Goal: Book appointment/travel/reservation

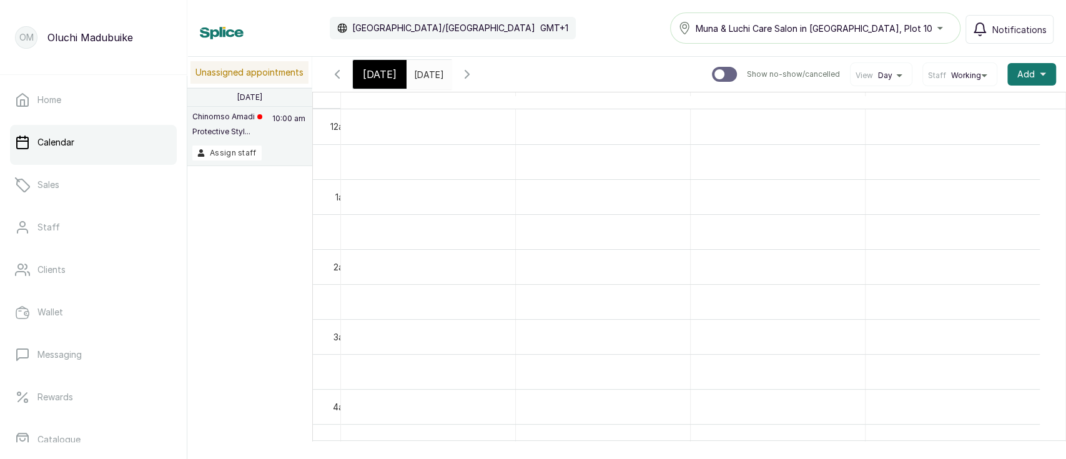
scroll to position [353, 0]
click at [1019, 77] on span "Add" at bounding box center [1025, 74] width 17 height 12
click at [949, 107] on span "Add Appointment" at bounding box center [986, 108] width 120 height 15
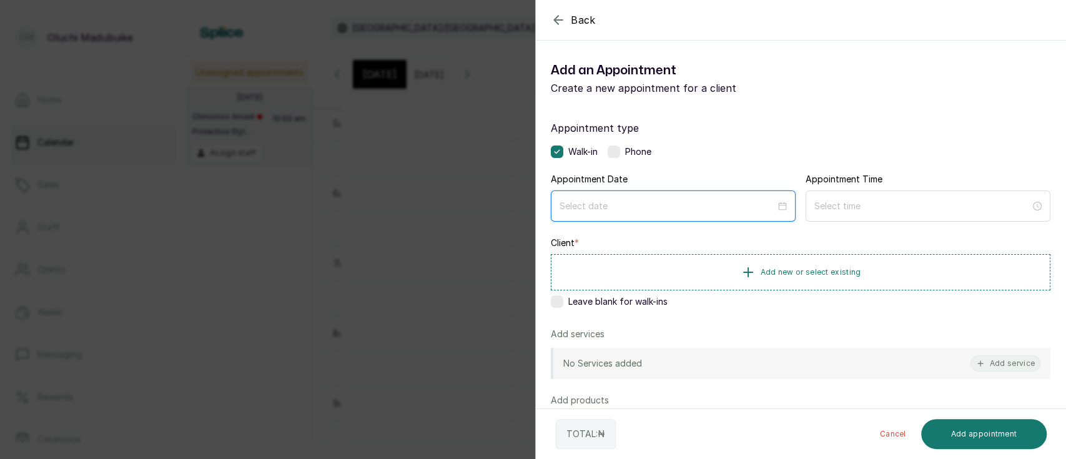
click at [609, 211] on input at bounding box center [668, 206] width 216 height 14
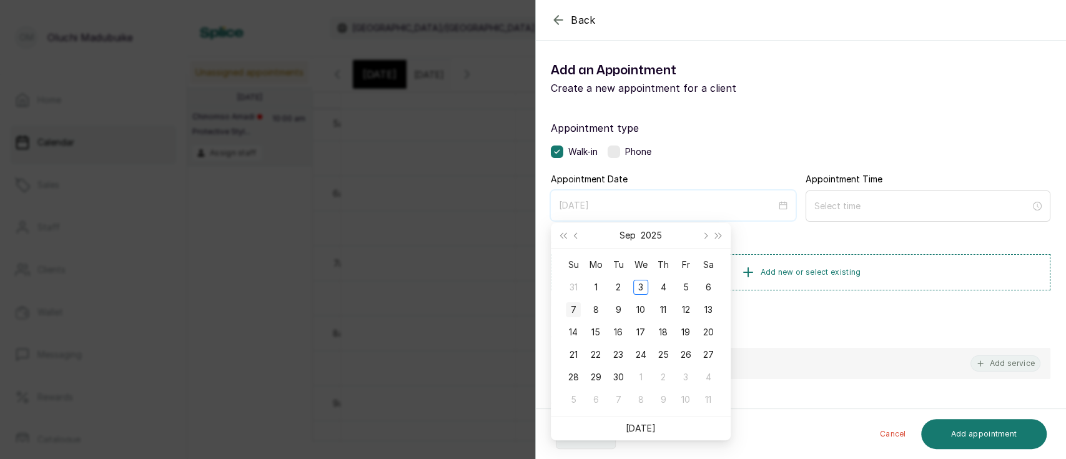
type input "[DATE]"
click at [578, 309] on div "7" at bounding box center [573, 309] width 15 height 15
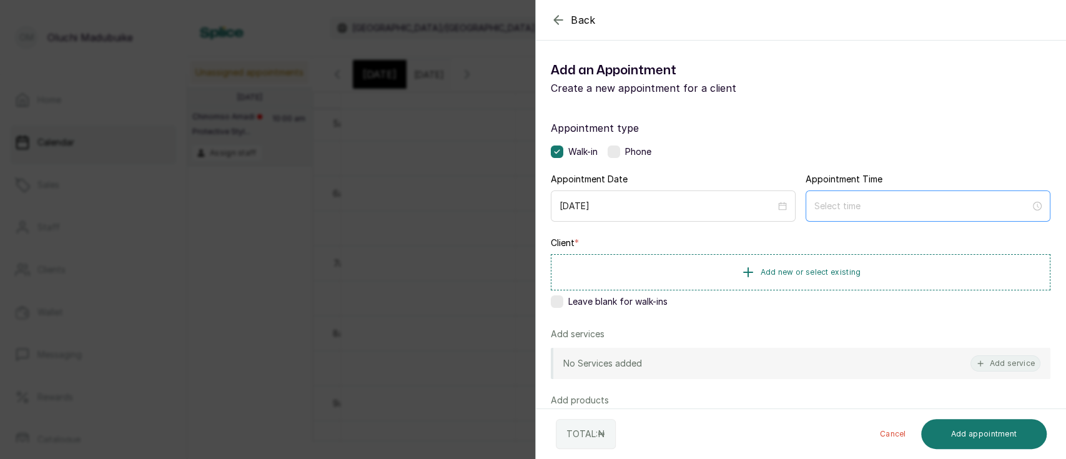
click at [1020, 208] on div at bounding box center [927, 206] width 227 height 14
type input "12:00 am"
type input "12:03 am"
click at [820, 287] on div "03" at bounding box center [816, 288] width 30 height 17
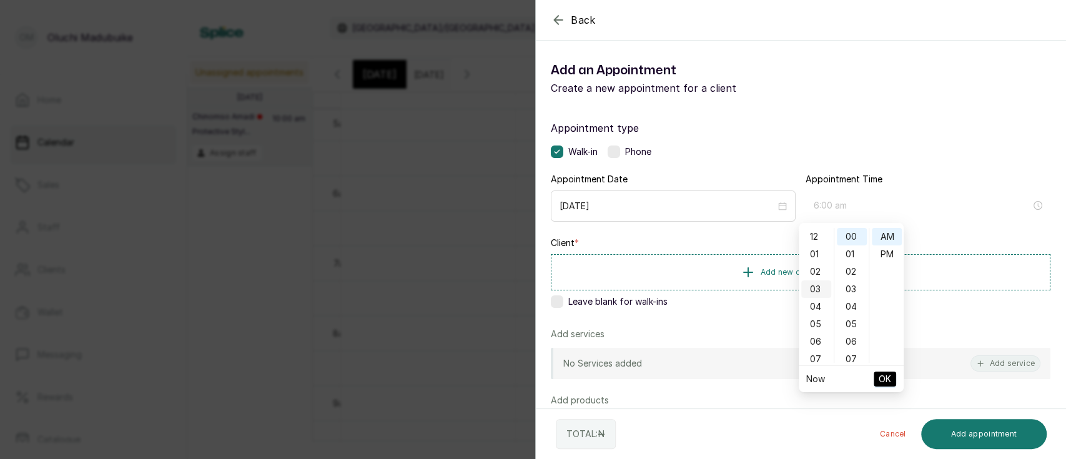
scroll to position [52, 0]
type input "3:00 pm"
click at [887, 252] on div "PM" at bounding box center [887, 253] width 30 height 17
click at [882, 382] on span "OK" at bounding box center [885, 379] width 12 height 24
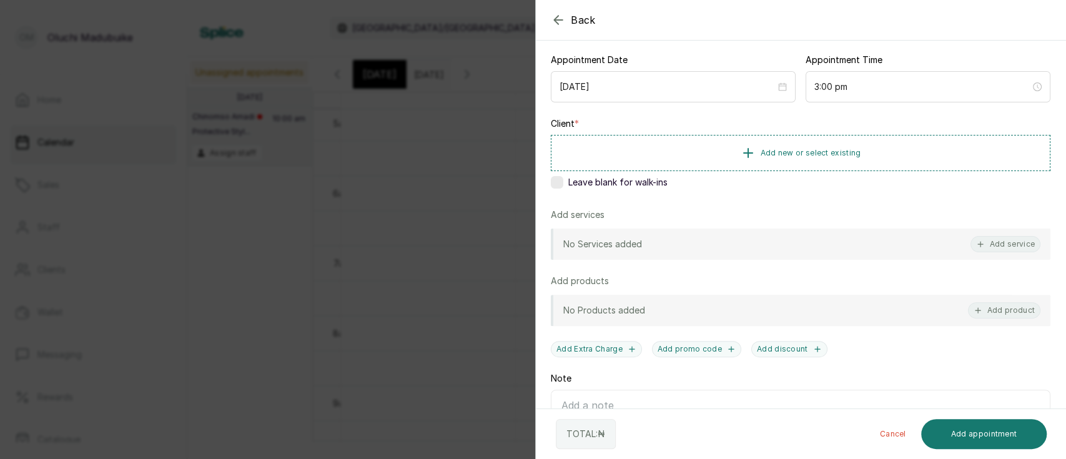
scroll to position [122, 0]
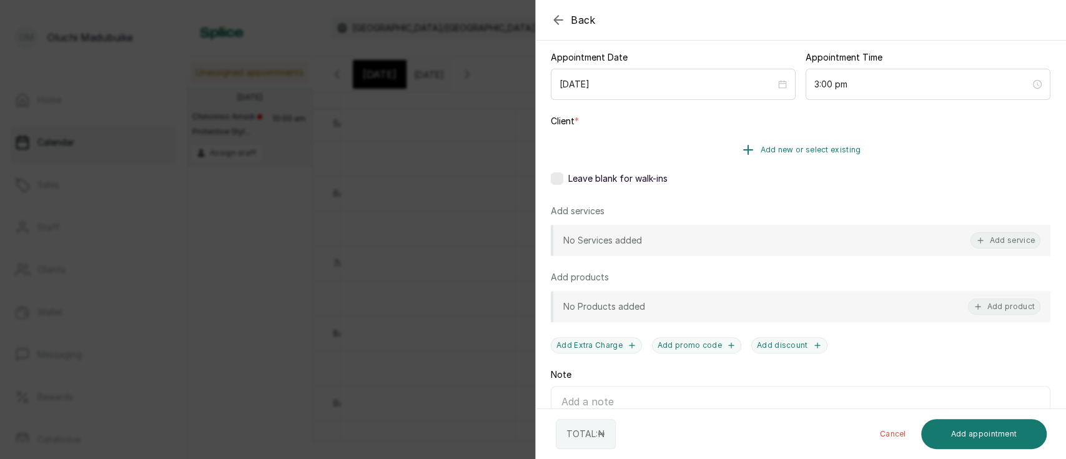
click at [741, 155] on icon "button" at bounding box center [748, 149] width 15 height 15
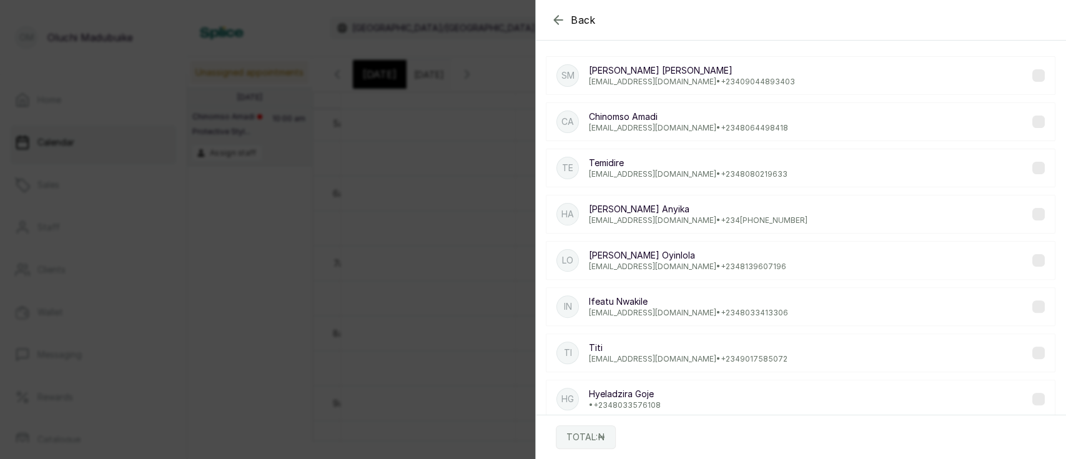
click at [558, 20] on icon "button" at bounding box center [558, 20] width 8 height 8
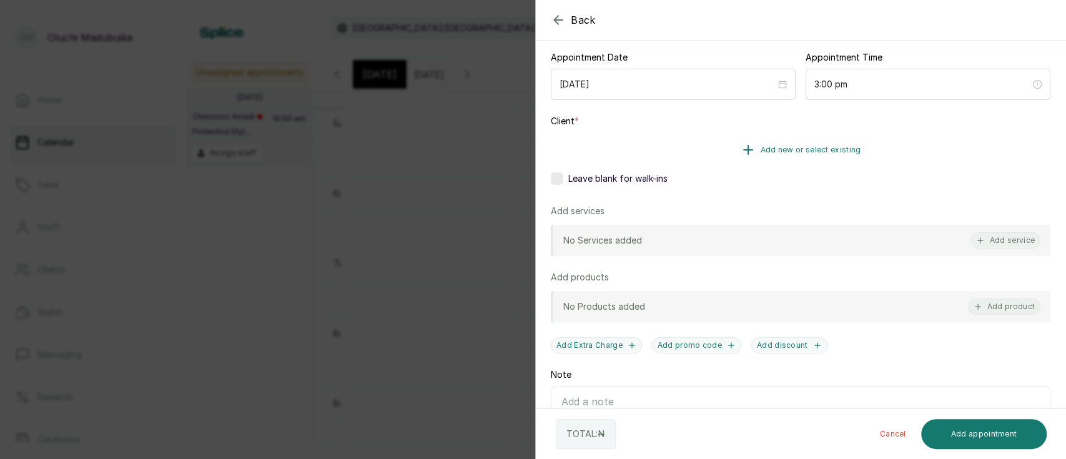
click at [741, 151] on icon "button" at bounding box center [748, 149] width 15 height 15
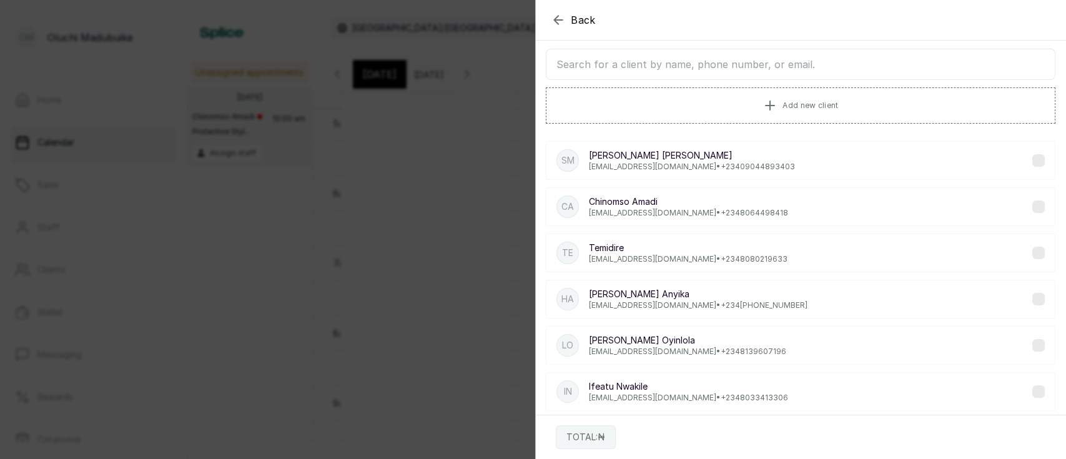
scroll to position [0, 0]
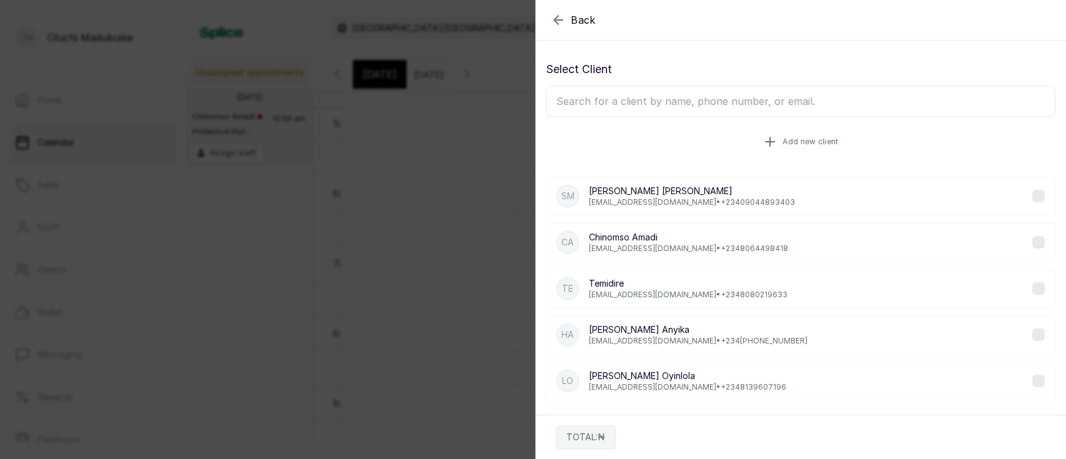
click at [849, 146] on button "Add new client" at bounding box center [801, 141] width 510 height 35
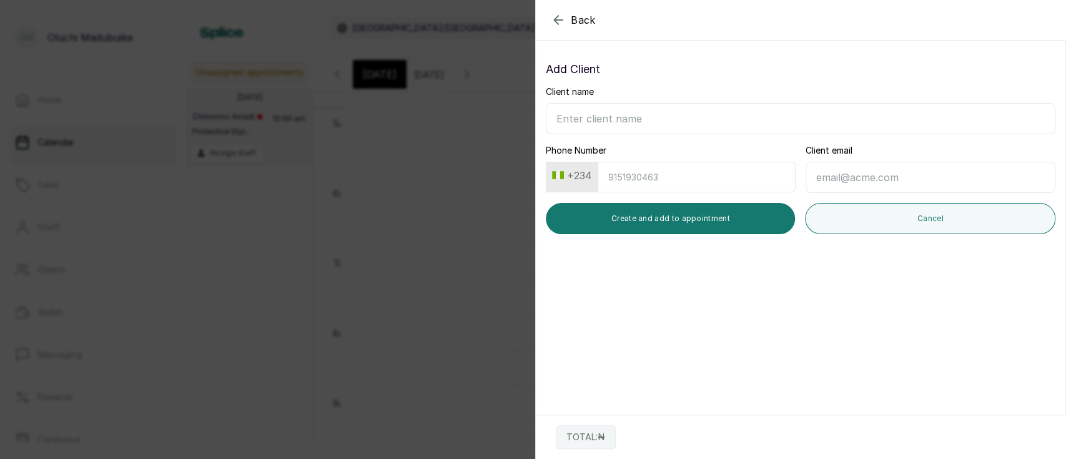
click at [674, 110] on input "Client name" at bounding box center [801, 118] width 510 height 31
type input "Isioma"
click at [650, 168] on input "Phone Number" at bounding box center [697, 177] width 198 height 31
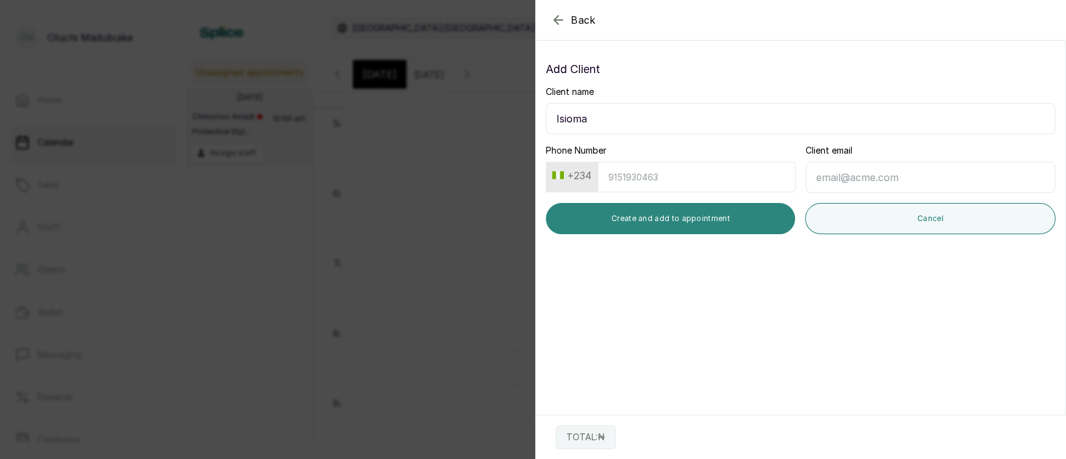
click at [738, 219] on button "Create and add to appointment" at bounding box center [670, 218] width 249 height 31
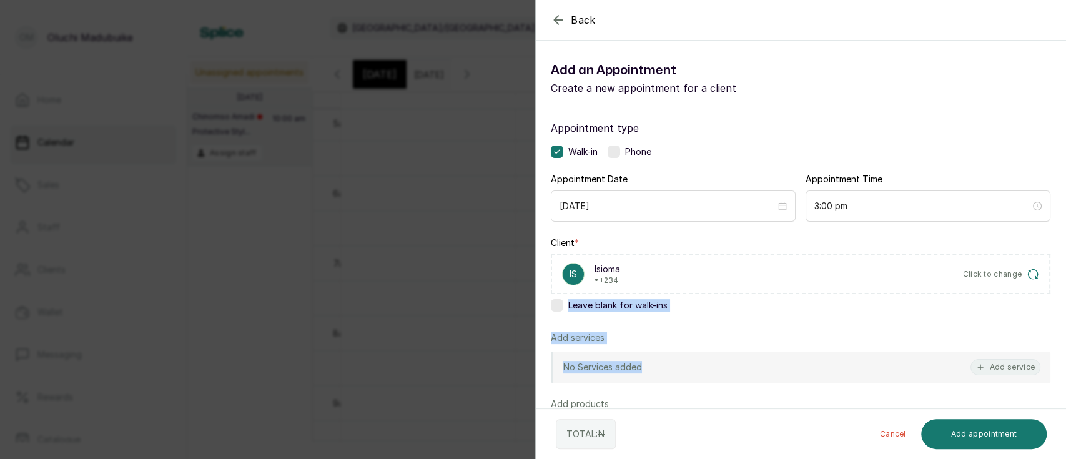
drag, startPoint x: 1052, startPoint y: 269, endPoint x: 1064, endPoint y: 357, distance: 88.9
click at [1064, 357] on section "Back Add Appointment Add an Appointment Create a new appointment for a client A…" at bounding box center [800, 229] width 531 height 459
click at [1030, 325] on div "Appointment type Walk-in Phone Appointment Date [DATE] Appointment Time 3:00 pm…" at bounding box center [801, 361] width 530 height 510
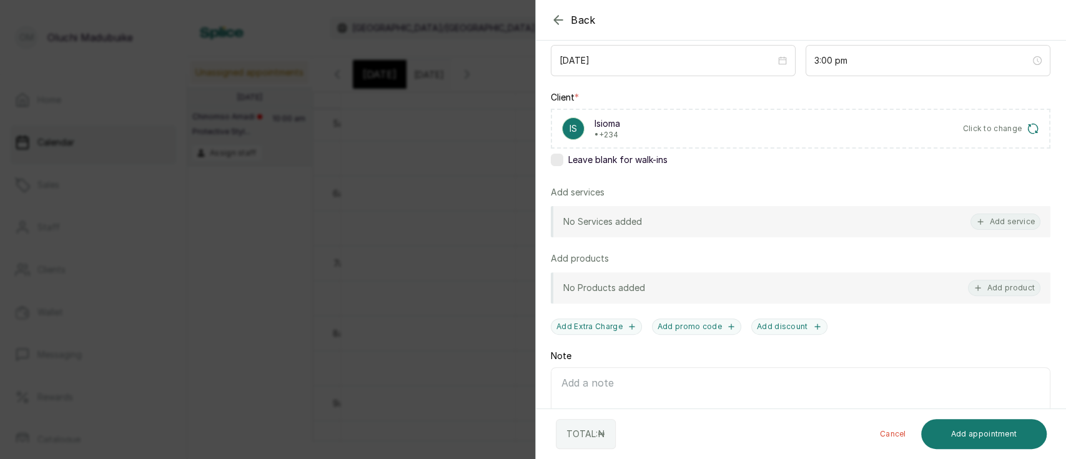
scroll to position [147, 0]
click at [992, 225] on button "Add service" at bounding box center [1005, 220] width 70 height 16
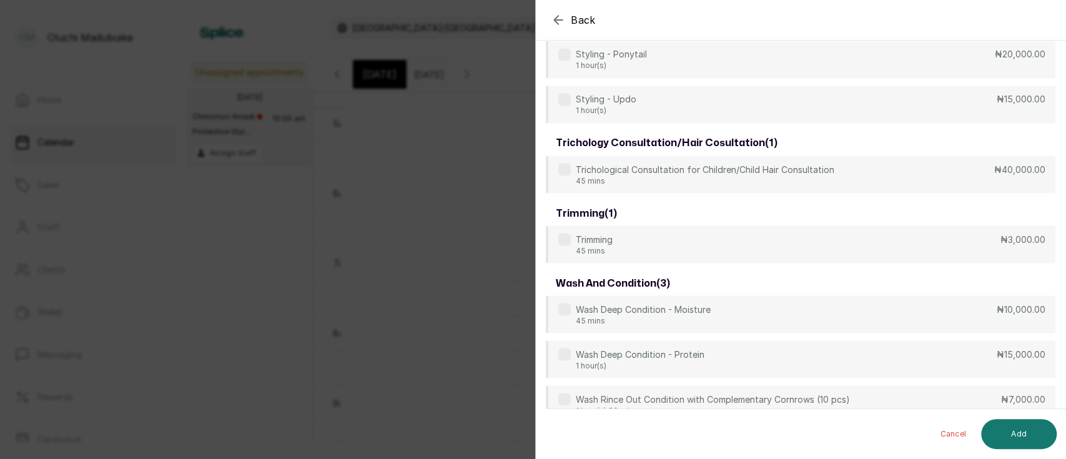
scroll to position [1466, 0]
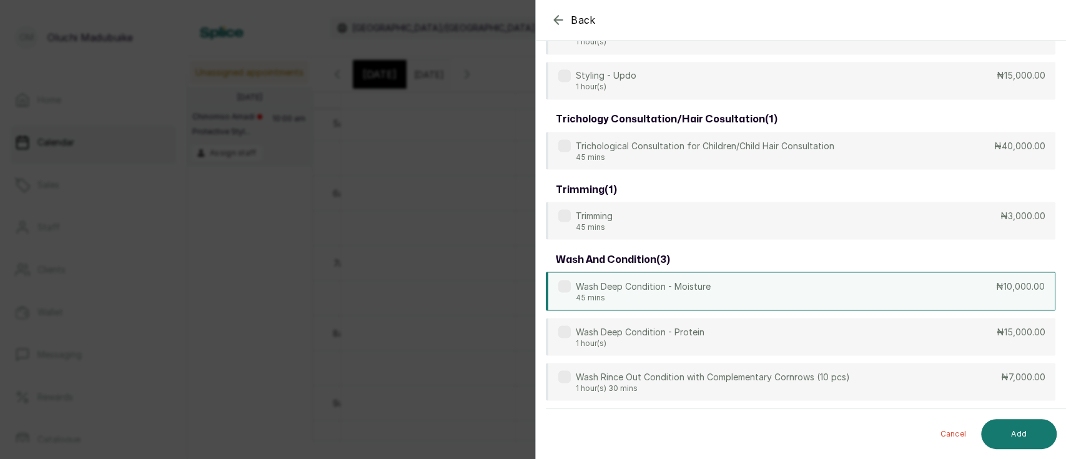
click at [565, 282] on label at bounding box center [564, 286] width 12 height 12
click at [1014, 438] on button "Add" at bounding box center [1019, 434] width 76 height 30
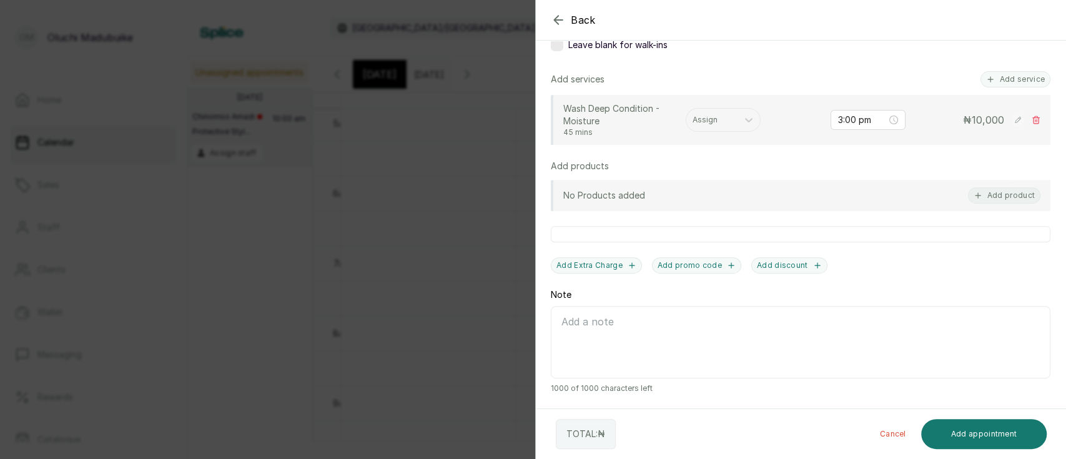
scroll to position [259, 0]
click at [1004, 80] on div at bounding box center [941, 51] width 250 height 62
click at [994, 81] on div at bounding box center [941, 51] width 250 height 62
click at [976, 81] on div at bounding box center [941, 51] width 250 height 62
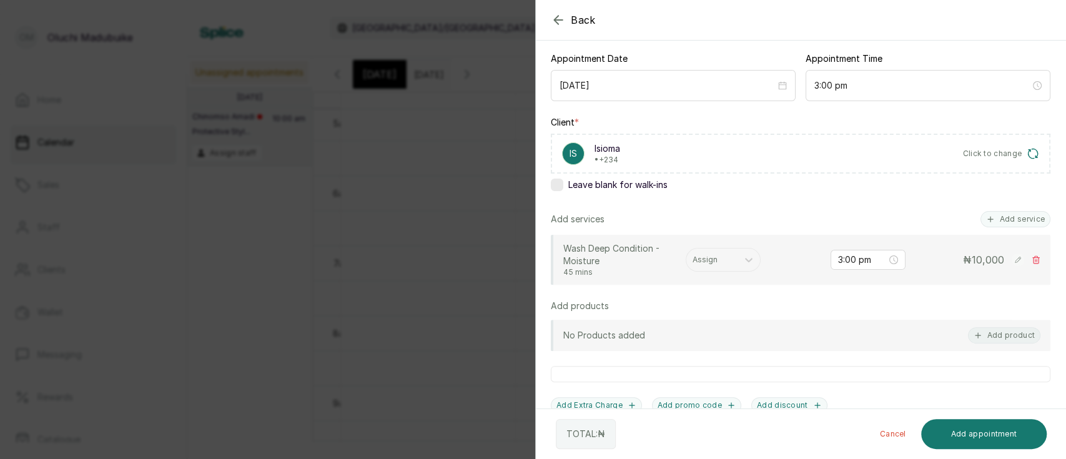
scroll to position [120, 0]
click at [989, 220] on button "Add service" at bounding box center [1015, 220] width 70 height 16
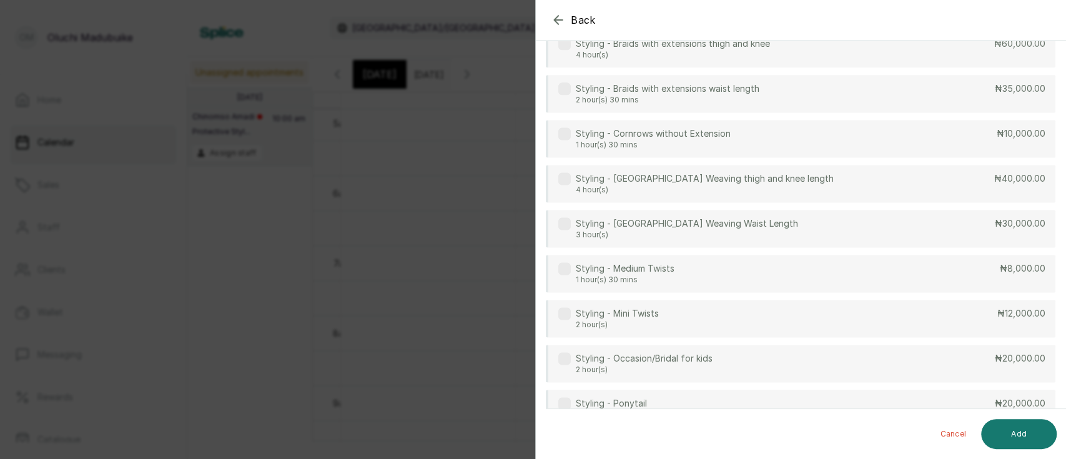
scroll to position [1099, 0]
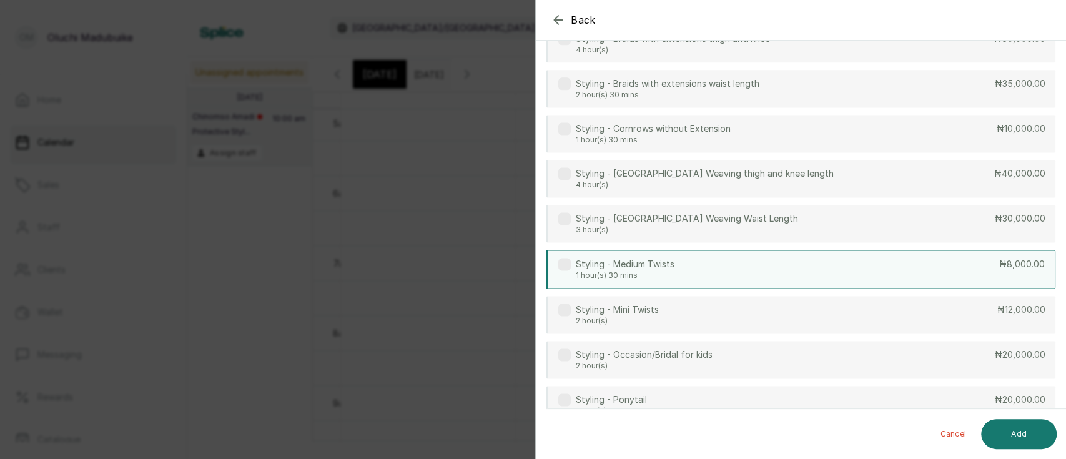
click at [838, 272] on div "Styling - Medium Twists 1 hour(s) 30 mins ₦8,000.00" at bounding box center [801, 269] width 510 height 39
click at [1002, 432] on button "Add" at bounding box center [1019, 434] width 76 height 30
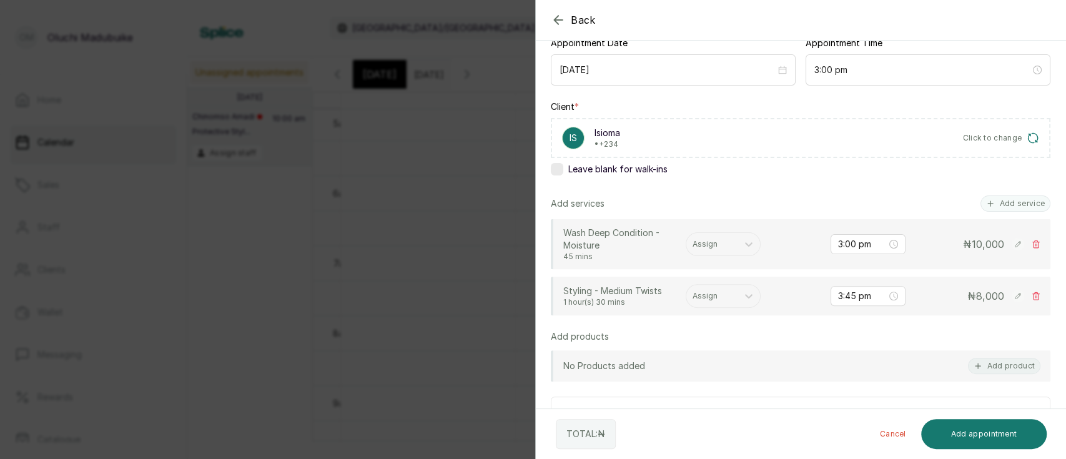
scroll to position [135, 0]
click at [725, 243] on div at bounding box center [712, 245] width 39 height 11
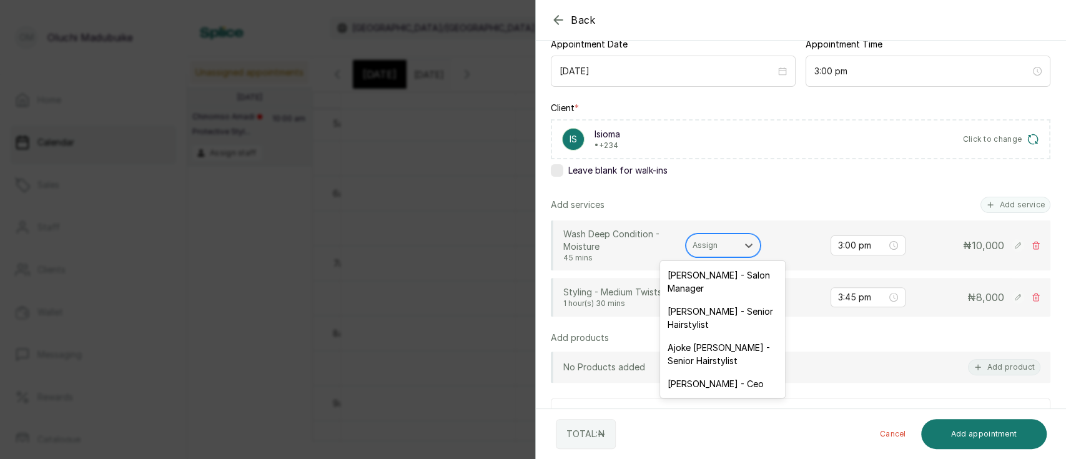
click at [725, 243] on div at bounding box center [712, 245] width 39 height 11
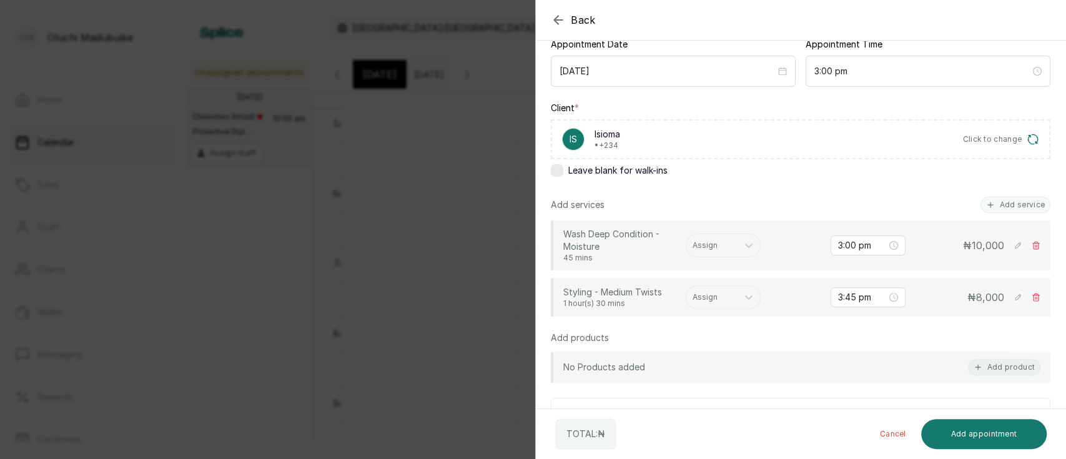
scroll to position [305, 0]
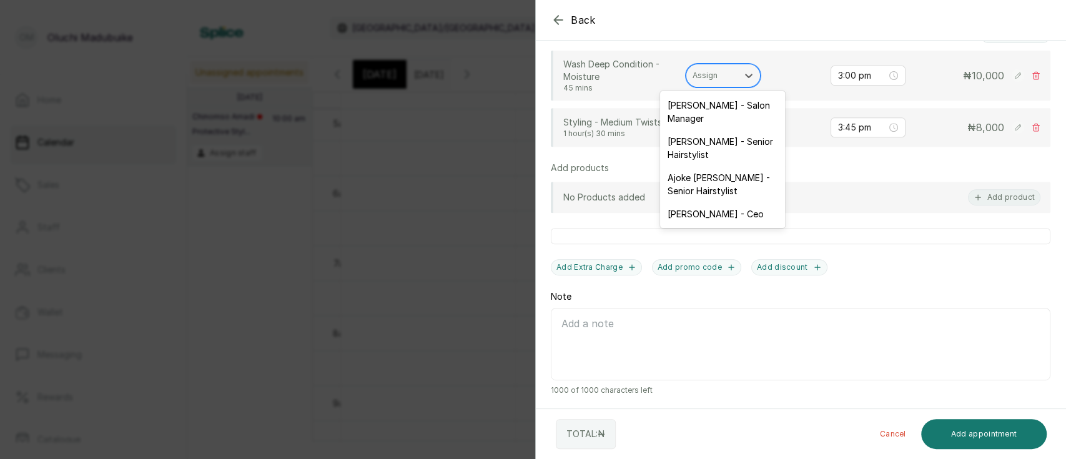
click at [731, 79] on div "Assign" at bounding box center [711, 75] width 51 height 16
click at [721, 146] on div "[PERSON_NAME] - Senior Hairstylist" at bounding box center [722, 148] width 125 height 36
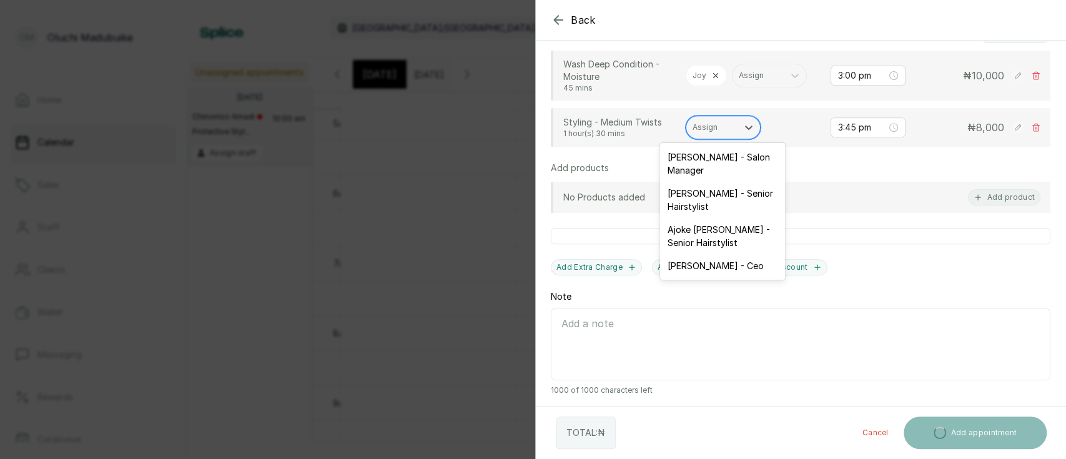
click at [733, 124] on div "Assign" at bounding box center [711, 127] width 51 height 16
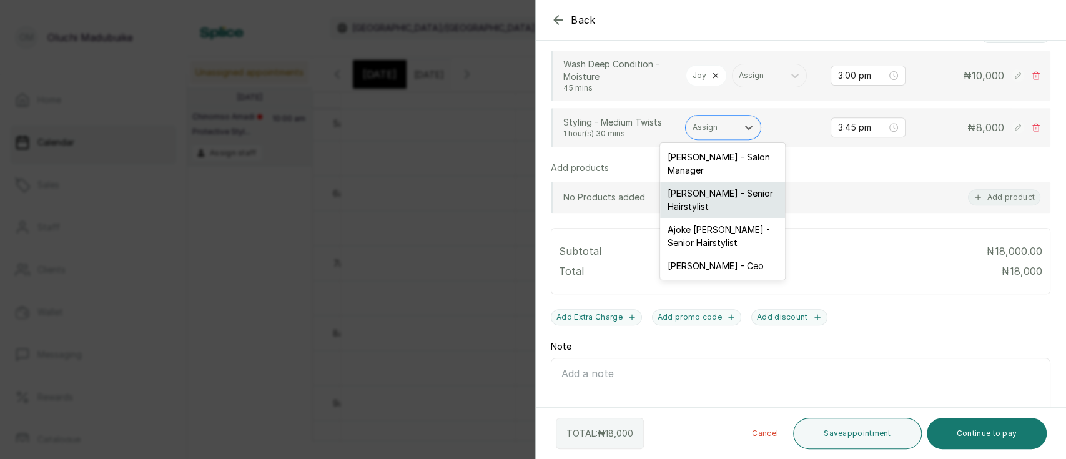
click at [734, 209] on div "[PERSON_NAME] - Senior Hairstylist" at bounding box center [722, 200] width 125 height 36
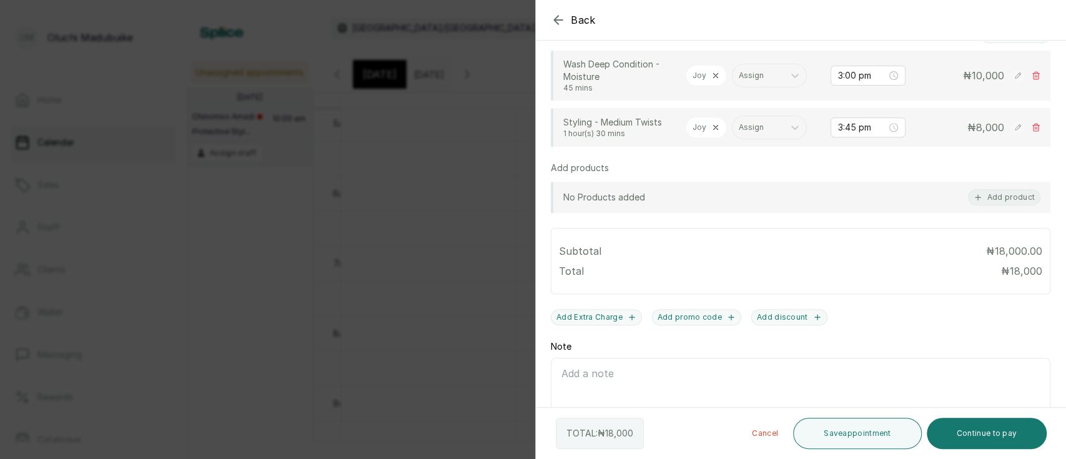
scroll to position [355, 0]
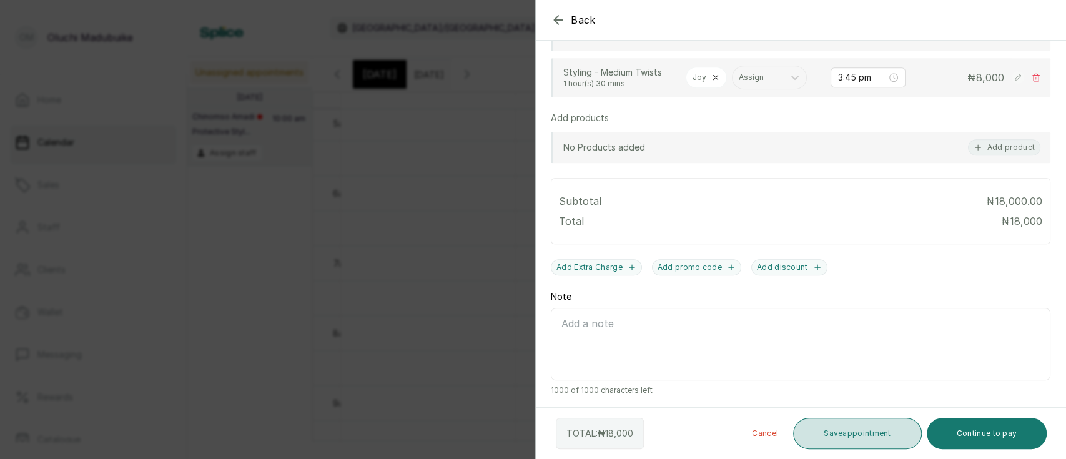
click at [884, 438] on button "Save appointment" at bounding box center [857, 433] width 129 height 31
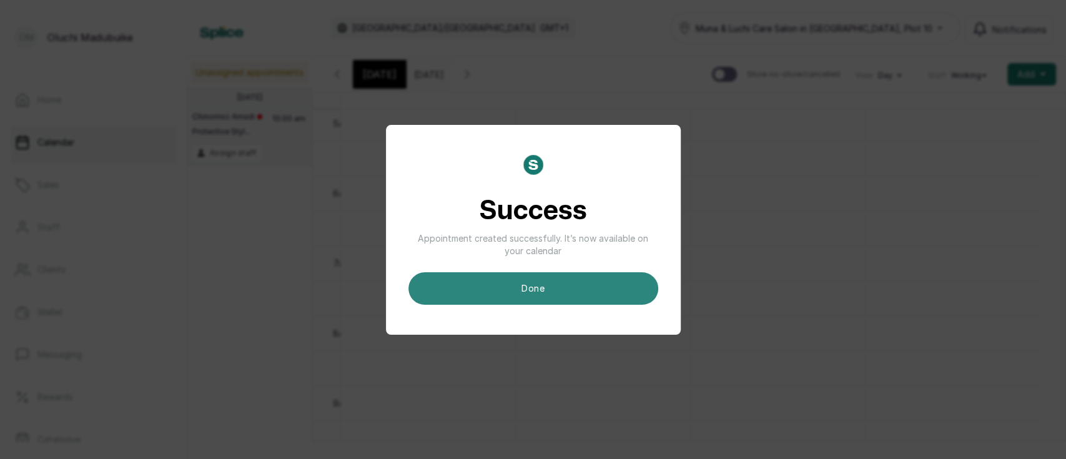
click at [540, 295] on button "done" at bounding box center [533, 288] width 250 height 32
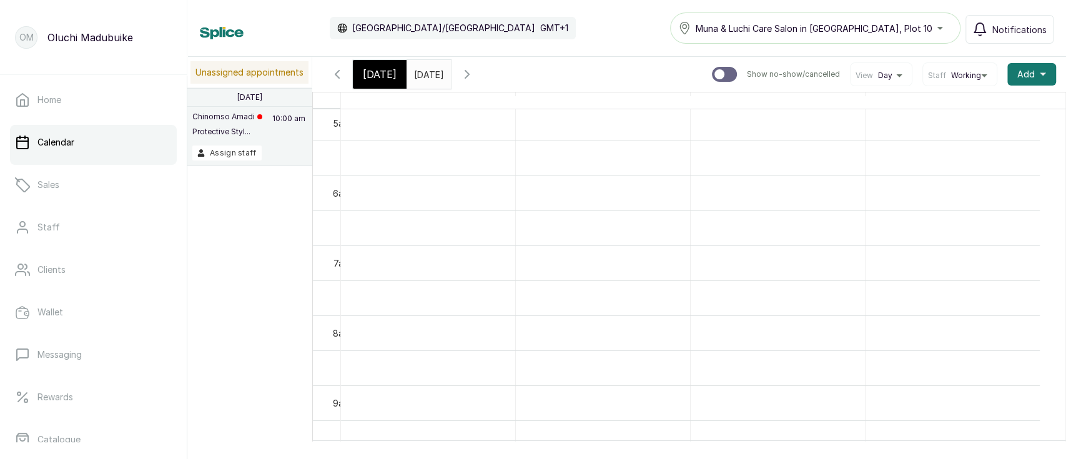
click at [427, 77] on input "[DATE]" at bounding box center [417, 71] width 20 height 21
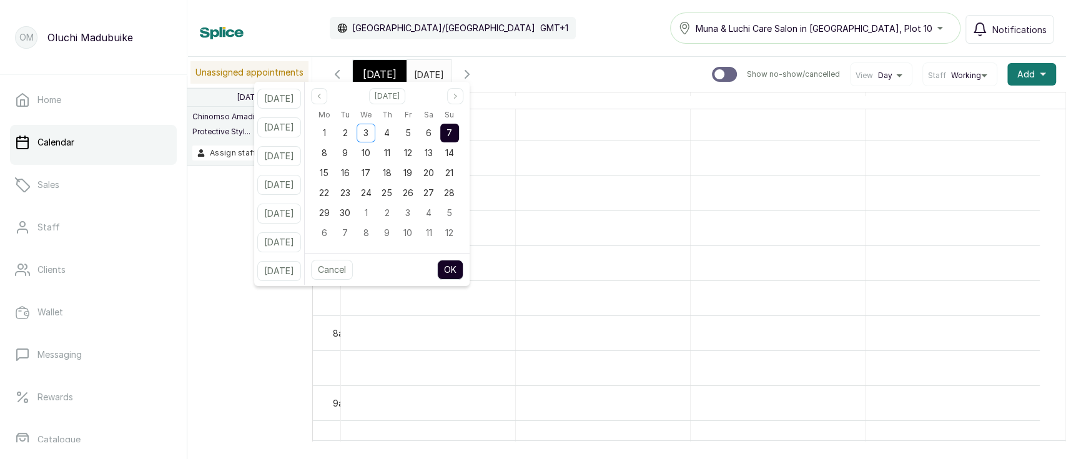
click at [452, 132] on span "7" at bounding box center [450, 132] width 6 height 11
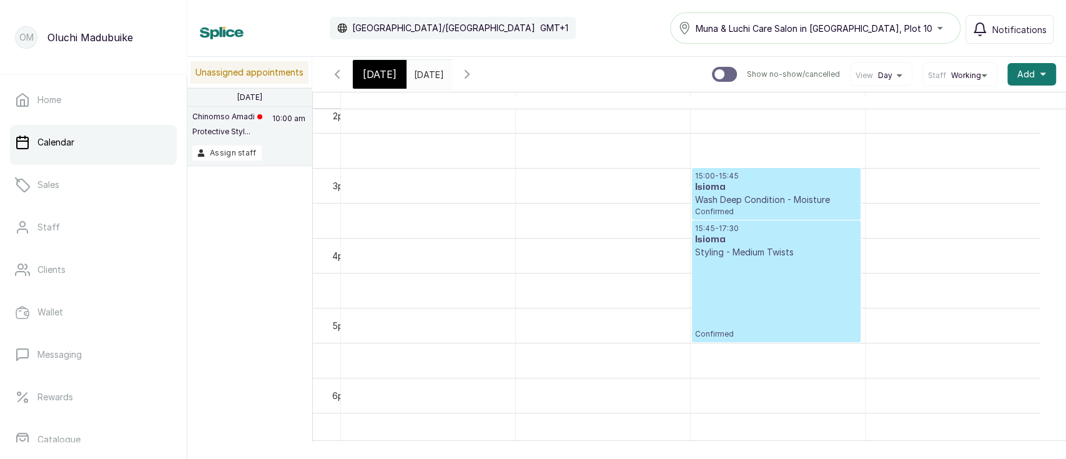
scroll to position [0, 0]
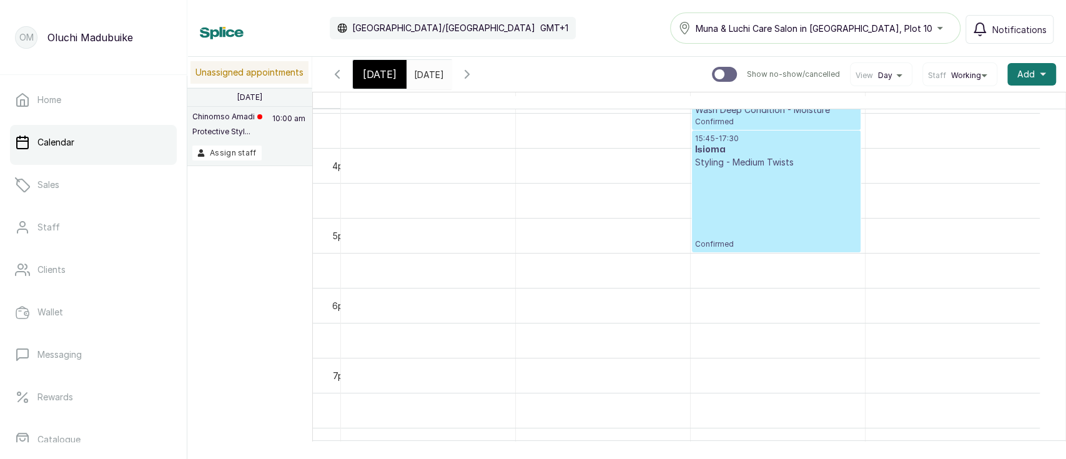
click at [761, 203] on div "15:45 - 17:30 Isioma Styling - Medium Twists Confirmed" at bounding box center [776, 192] width 162 height 116
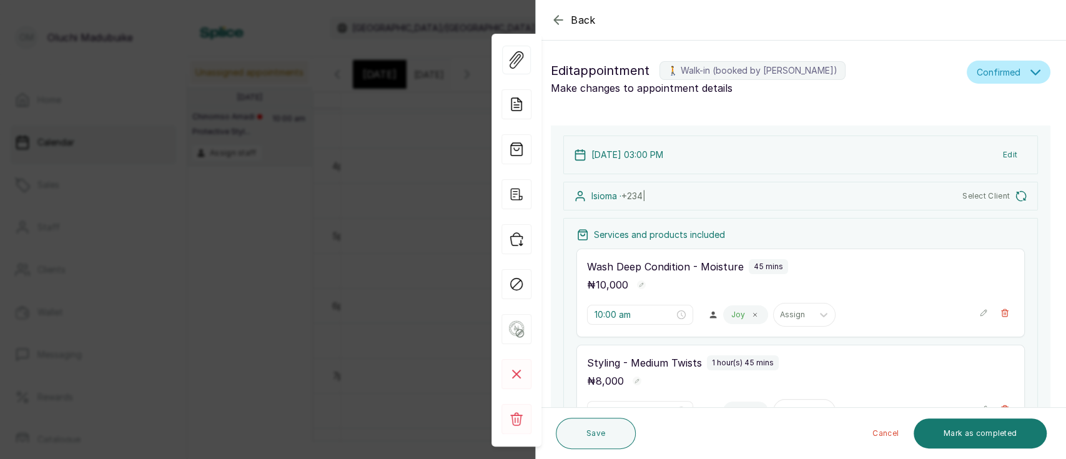
type input "3:00 pm"
type input "3:45 pm"
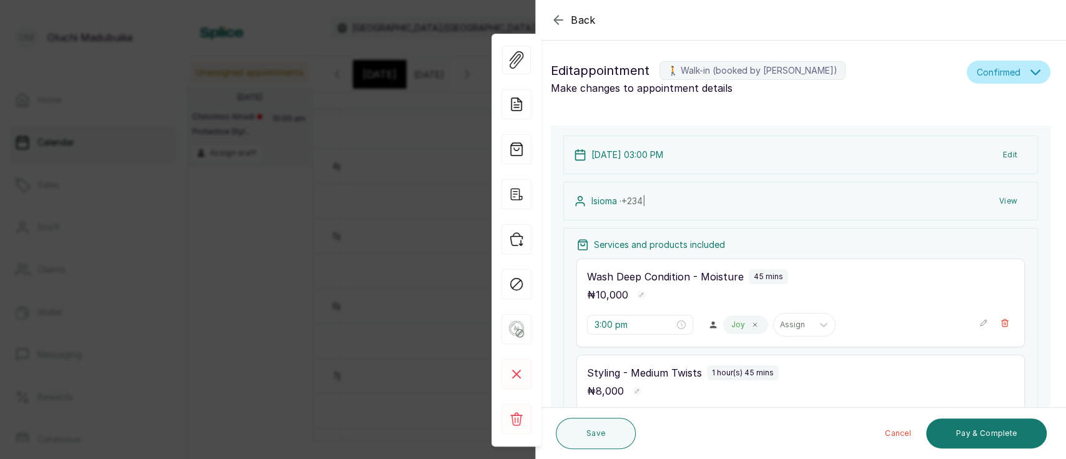
scroll to position [420, 0]
click at [997, 200] on button "View" at bounding box center [1008, 201] width 38 height 22
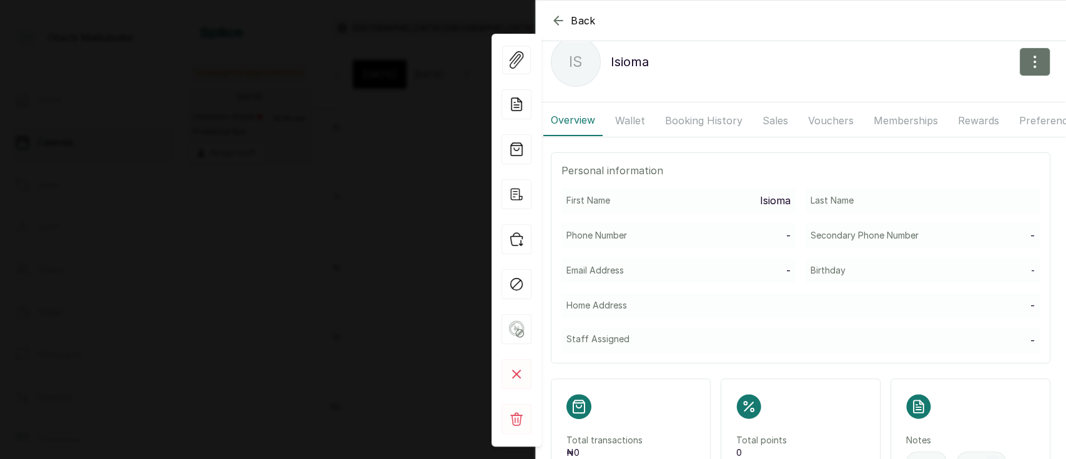
scroll to position [21, 0]
click at [1020, 72] on button "button" at bounding box center [1034, 63] width 31 height 29
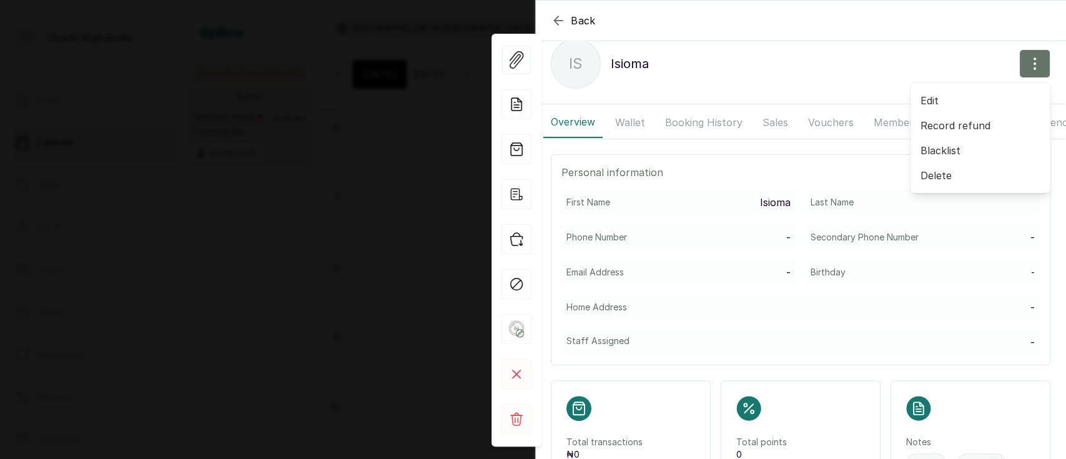
click at [956, 101] on span "Edit" at bounding box center [981, 100] width 120 height 15
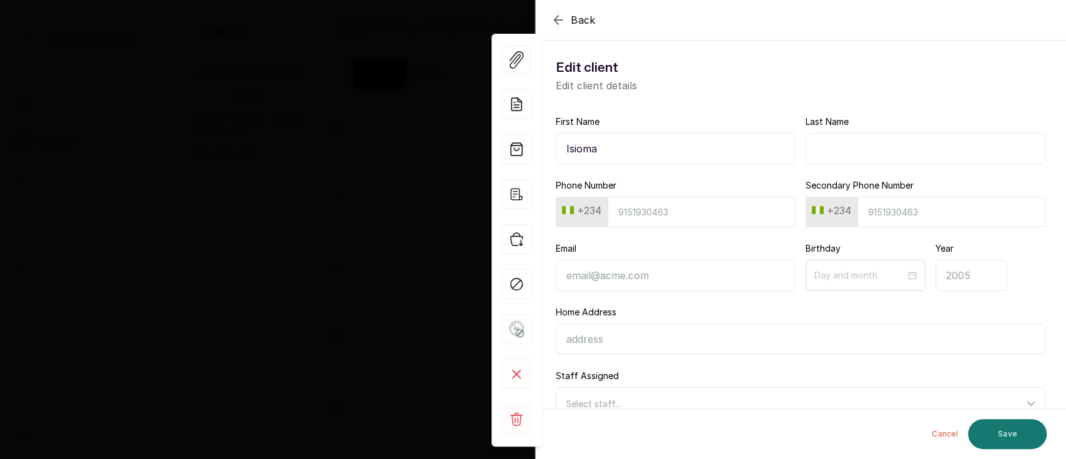
click at [681, 271] on input "Email" at bounding box center [676, 275] width 240 height 31
paste input "[EMAIL_ADDRESS][DOMAIN_NAME]"
type input "[EMAIL_ADDRESS][DOMAIN_NAME]"
click at [636, 221] on input "Phone Number" at bounding box center [702, 212] width 188 height 31
click at [647, 207] on input "Phone Number" at bounding box center [702, 212] width 188 height 31
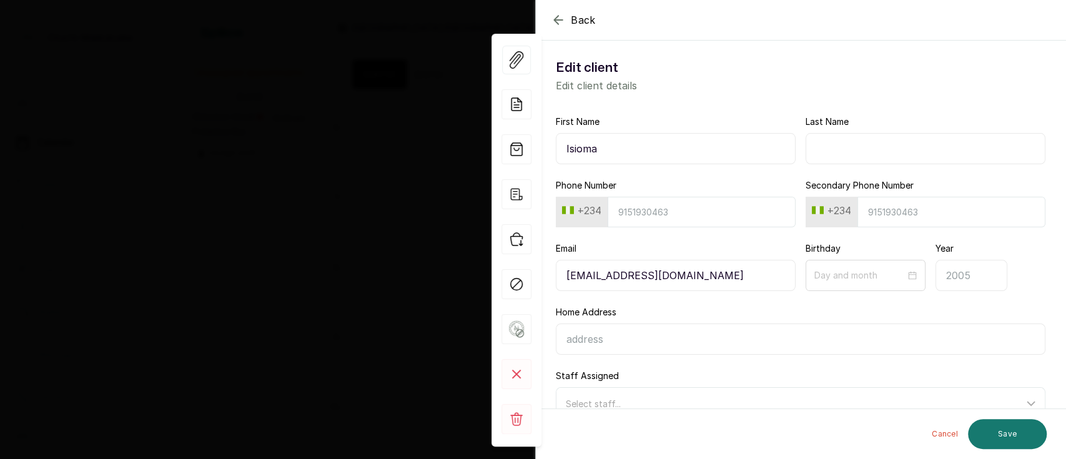
paste input "8144503047"
type input "8144503047"
click at [866, 201] on input "Secondary Phone Number" at bounding box center [951, 212] width 188 height 31
paste input "8184713139"
type input "8184713139"
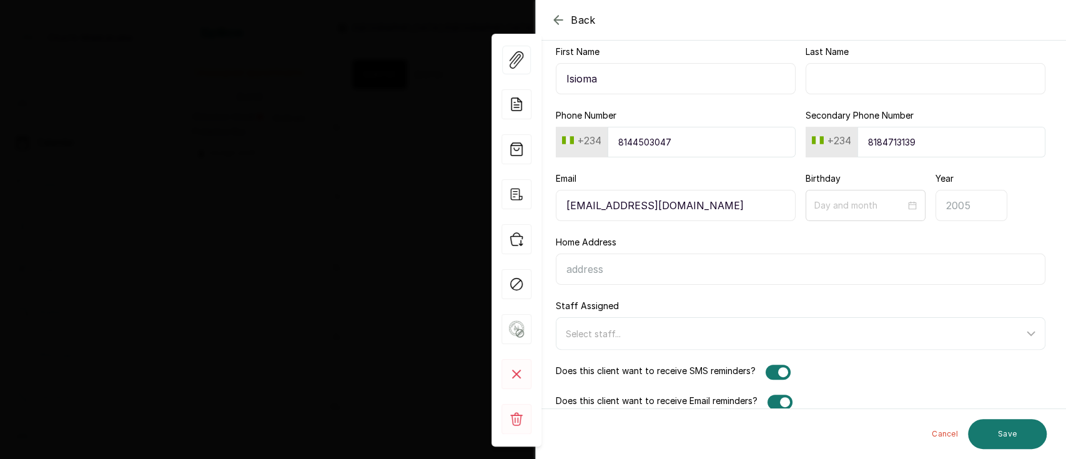
scroll to position [85, 0]
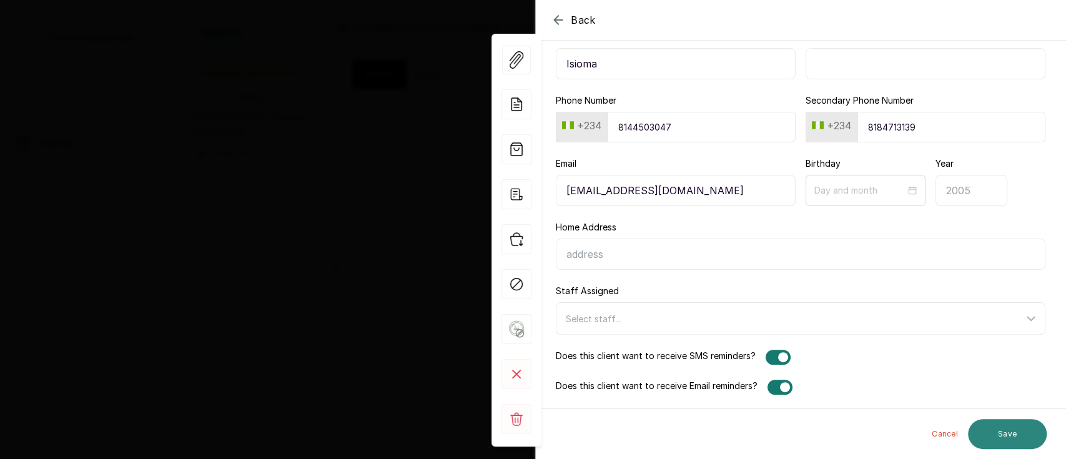
click at [1034, 439] on button "Save" at bounding box center [1007, 434] width 79 height 30
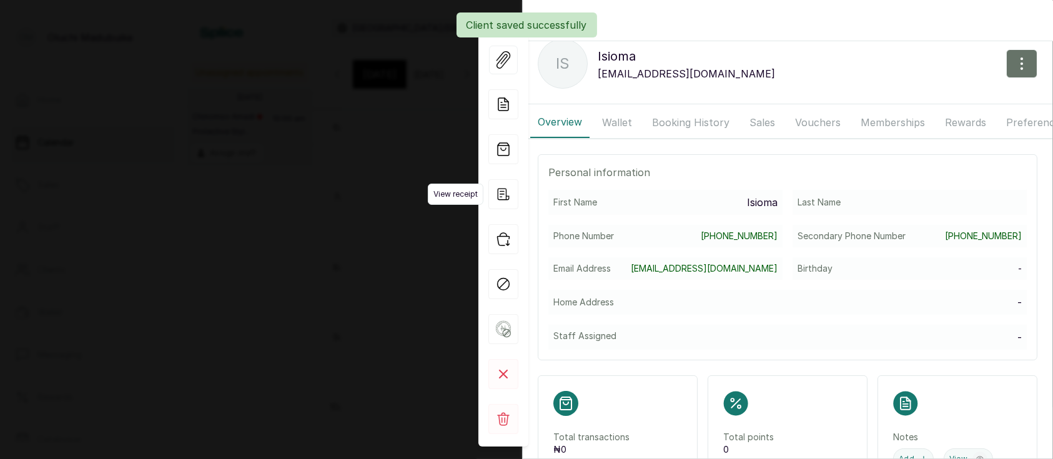
click at [505, 194] on icon "button" at bounding box center [503, 194] width 30 height 30
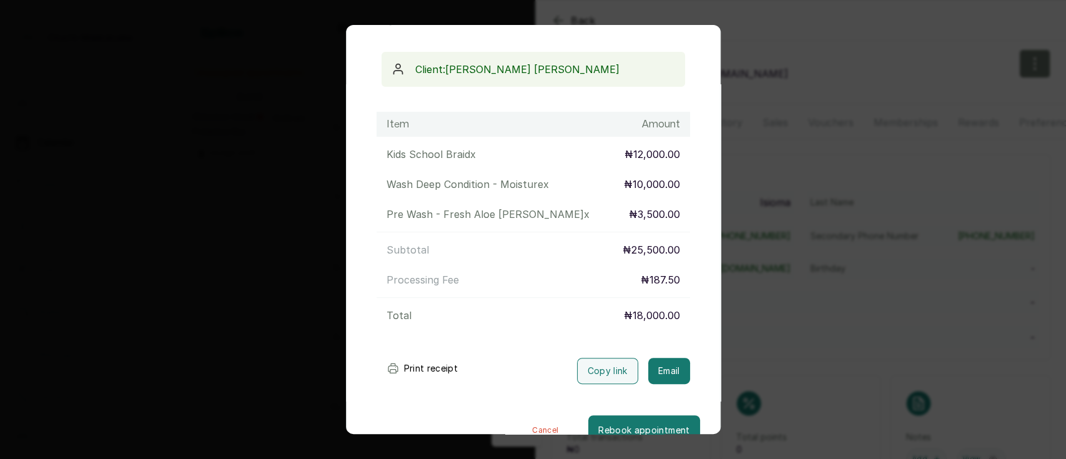
scroll to position [126, 0]
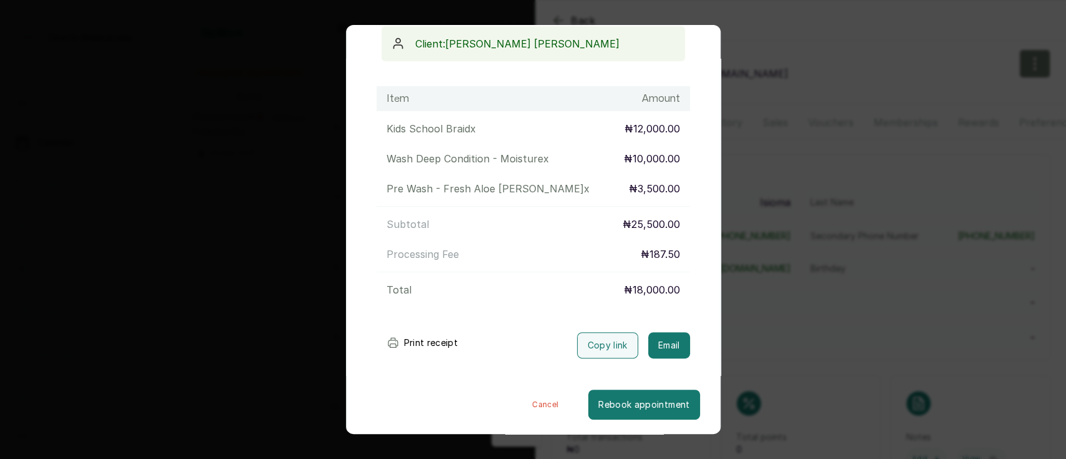
click at [790, 357] on div "Transaction Details Booking ID: # SPIIJejT Date: [DATE] ・ 11:00 AM Billed to: […" at bounding box center [533, 229] width 1066 height 459
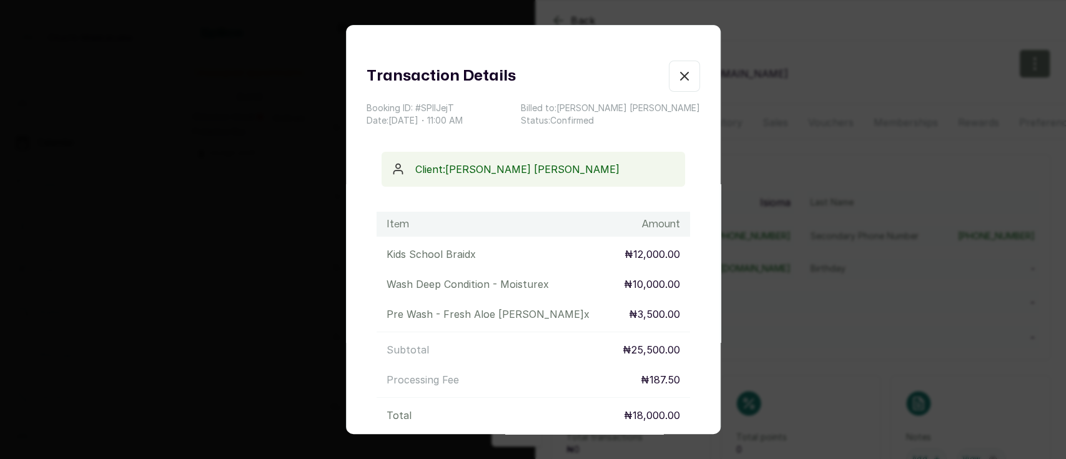
click at [677, 79] on icon "button" at bounding box center [684, 76] width 15 height 15
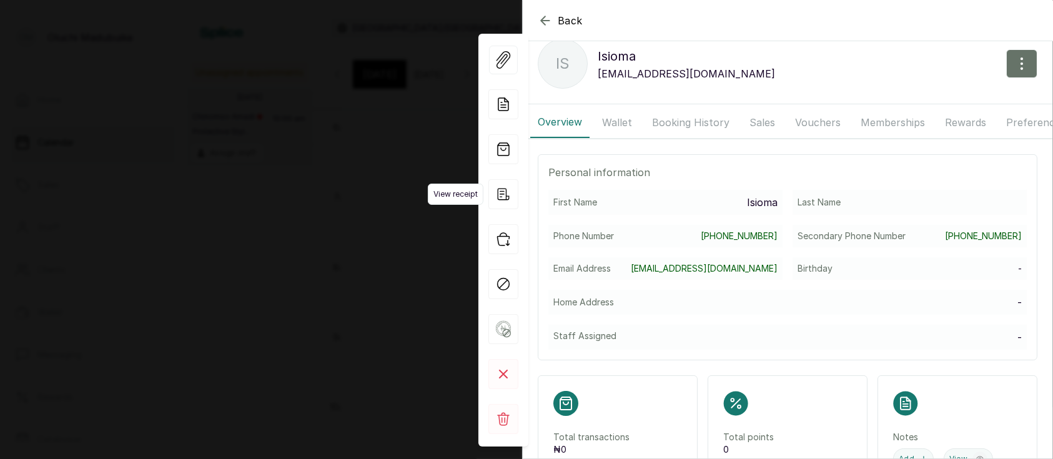
click at [506, 191] on icon "button" at bounding box center [504, 195] width 12 height 12
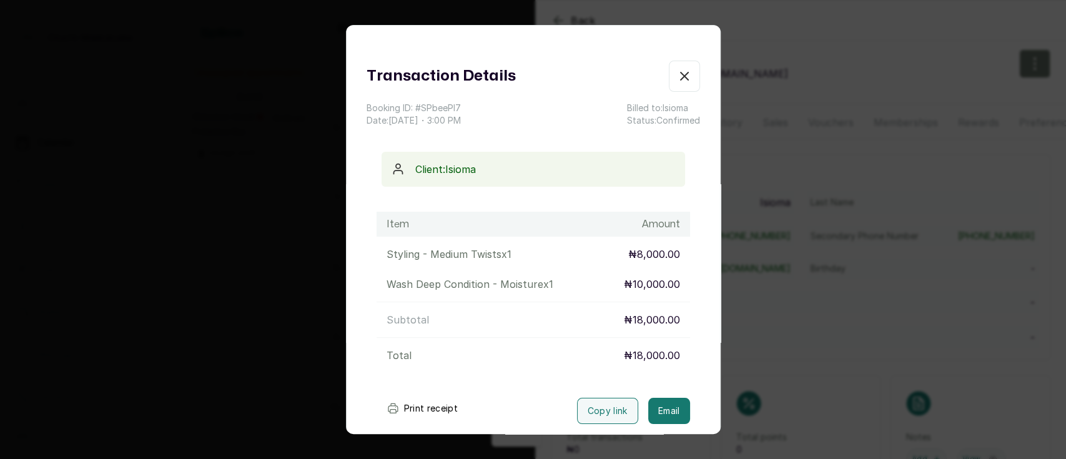
scroll to position [66, 0]
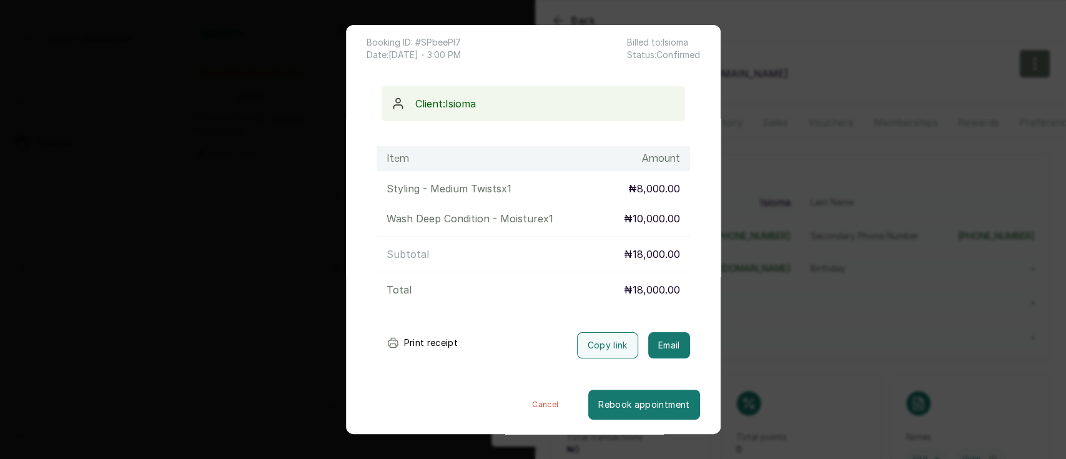
click at [437, 347] on button "Print receipt" at bounding box center [423, 342] width 92 height 25
click at [581, 352] on button "Copy link" at bounding box center [607, 345] width 61 height 26
click at [756, 73] on div "Transaction Details Booking ID: # SPbeePI7 Date: [DATE] ・ 3:00 PM Billed to: Is…" at bounding box center [533, 229] width 1066 height 459
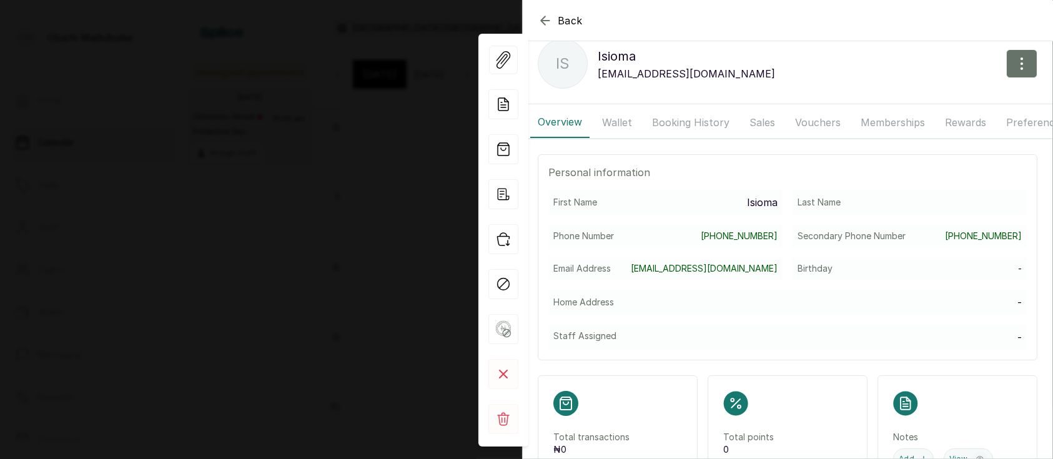
click at [552, 28] on div "Back" at bounding box center [1049, 21] width 1053 height 40
click at [552, 27] on icon "button" at bounding box center [545, 20] width 15 height 15
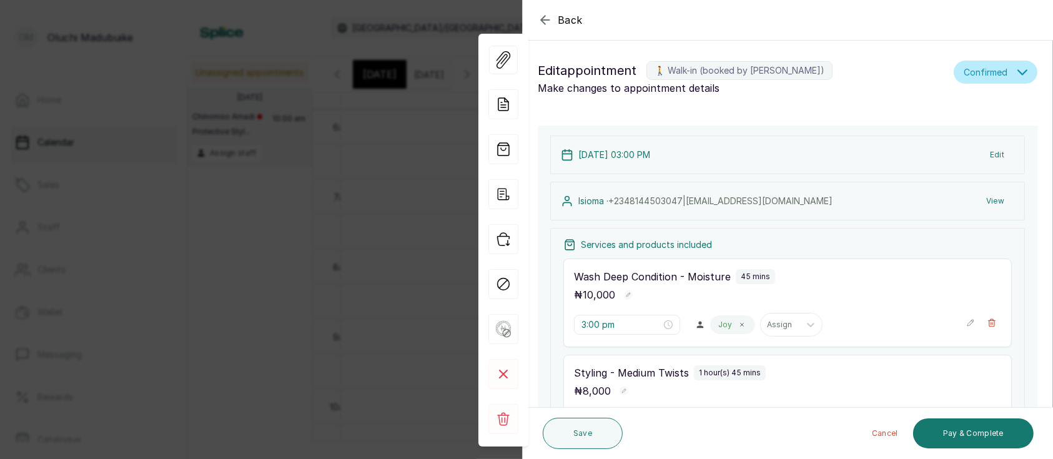
click at [552, 27] on icon "button" at bounding box center [545, 19] width 15 height 15
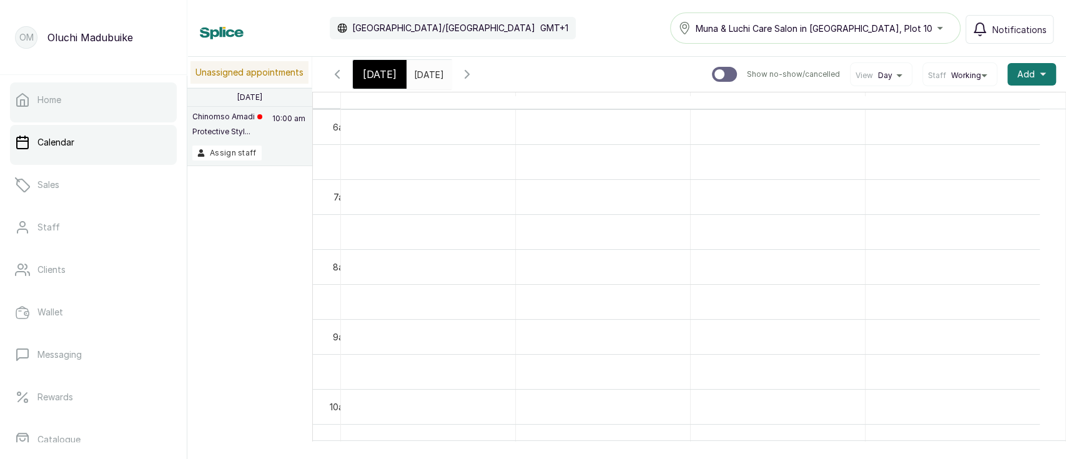
click at [76, 102] on link "Home" at bounding box center [93, 99] width 167 height 35
